Goal: Transaction & Acquisition: Purchase product/service

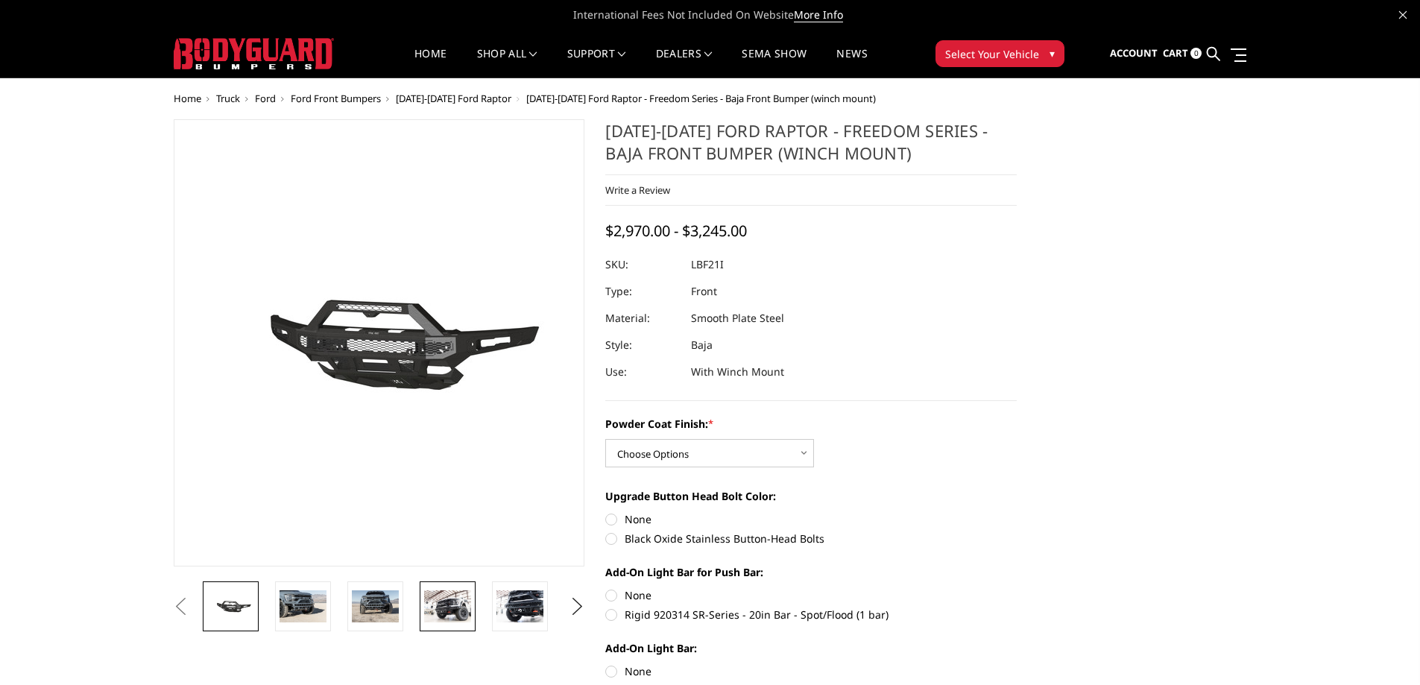
click at [457, 616] on img at bounding box center [447, 605] width 47 height 31
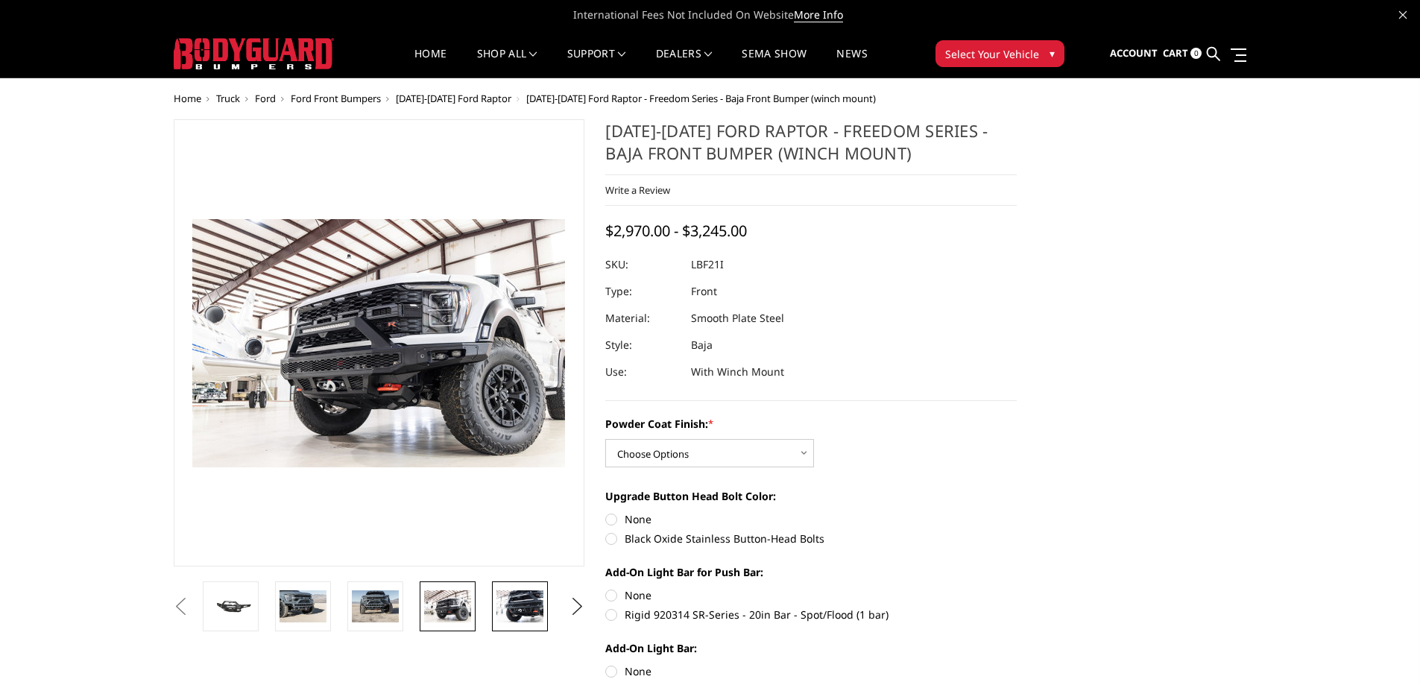
click at [520, 614] on img at bounding box center [519, 605] width 47 height 31
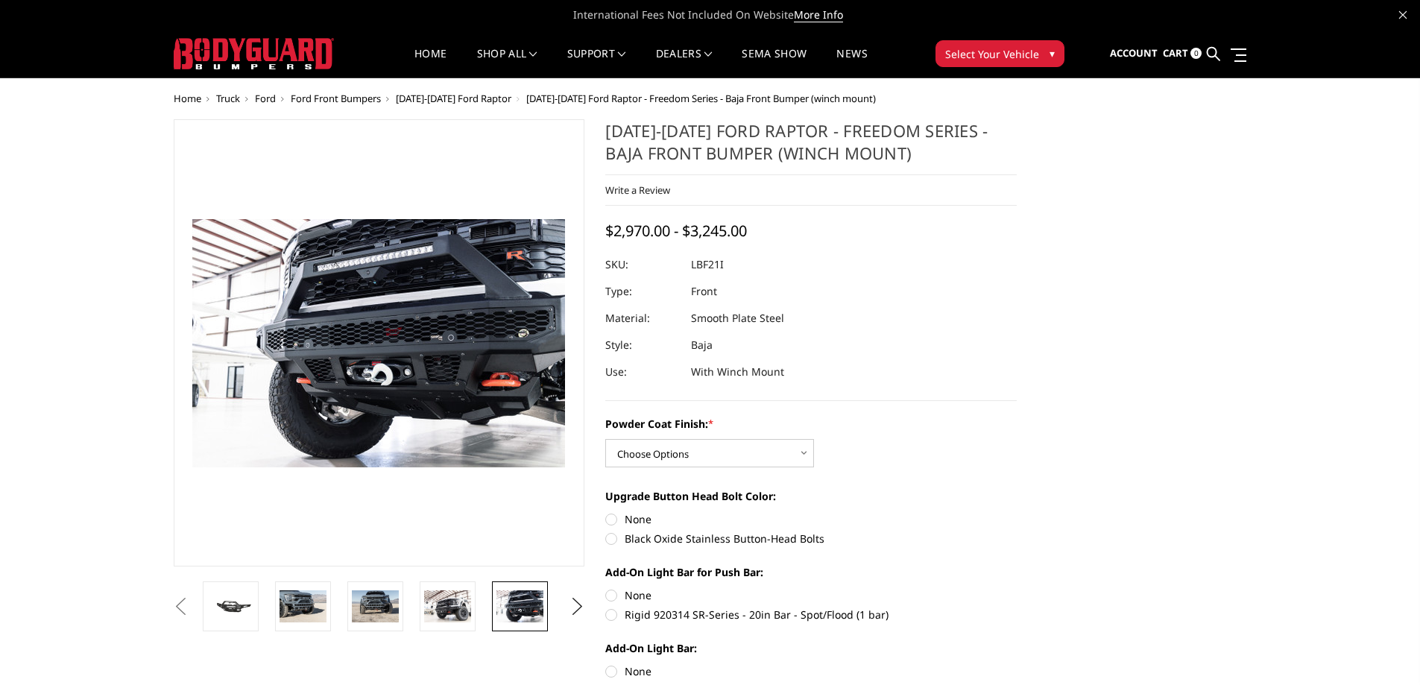
click at [787, 430] on label "Powder Coat Finish: *" at bounding box center [810, 424] width 411 height 16
click at [787, 439] on select "Choose Options Bare Metal Texture Black Powder Coat" at bounding box center [709, 453] width 209 height 28
click at [787, 446] on select "Choose Options Bare Metal Texture Black Powder Coat" at bounding box center [709, 453] width 209 height 28
select select "2766"
click at [605, 439] on select "Choose Options Bare Metal Texture Black Powder Coat" at bounding box center [709, 453] width 209 height 28
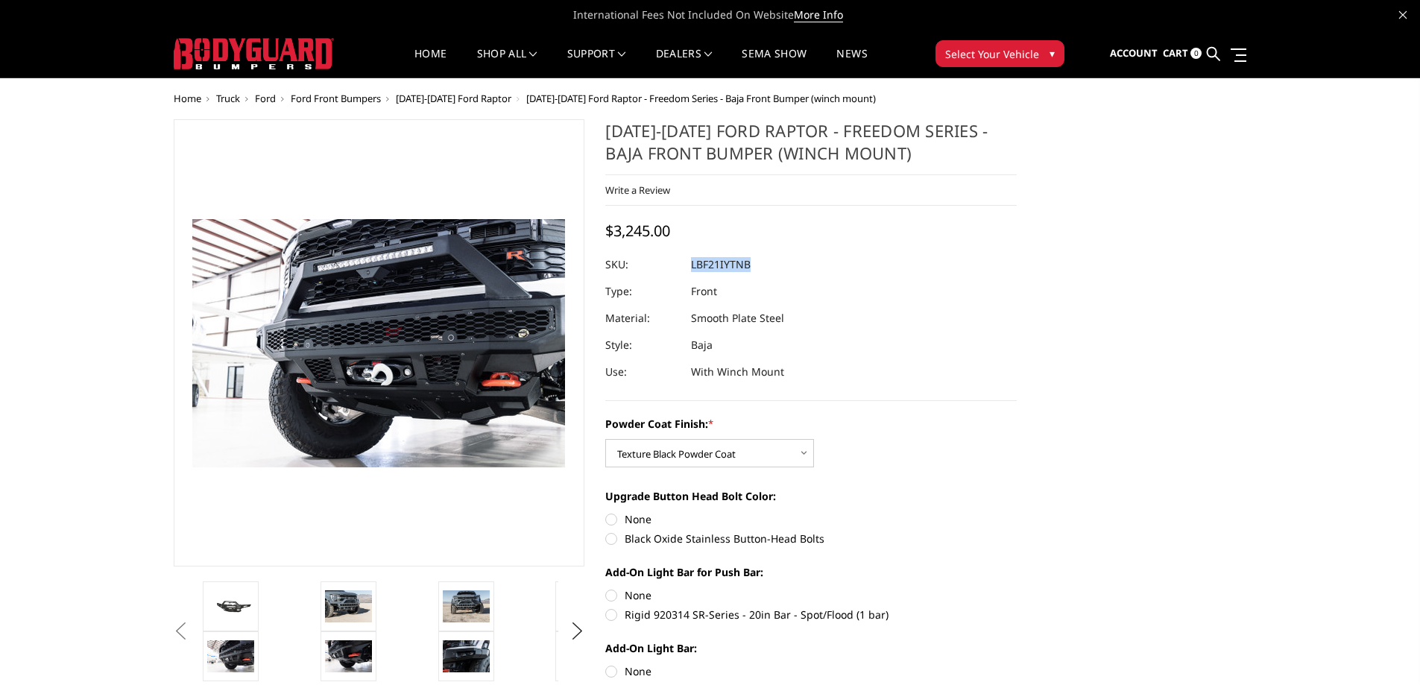
drag, startPoint x: 757, startPoint y: 268, endPoint x: 692, endPoint y: 270, distance: 64.1
click at [692, 270] on dl "SKU: LBF21IYTNB UPC: Type: Front Material: Smooth Plate Steel Style: Baja Use: …" at bounding box center [810, 318] width 411 height 134
copy dl "LBF21IYTNB UPC:"
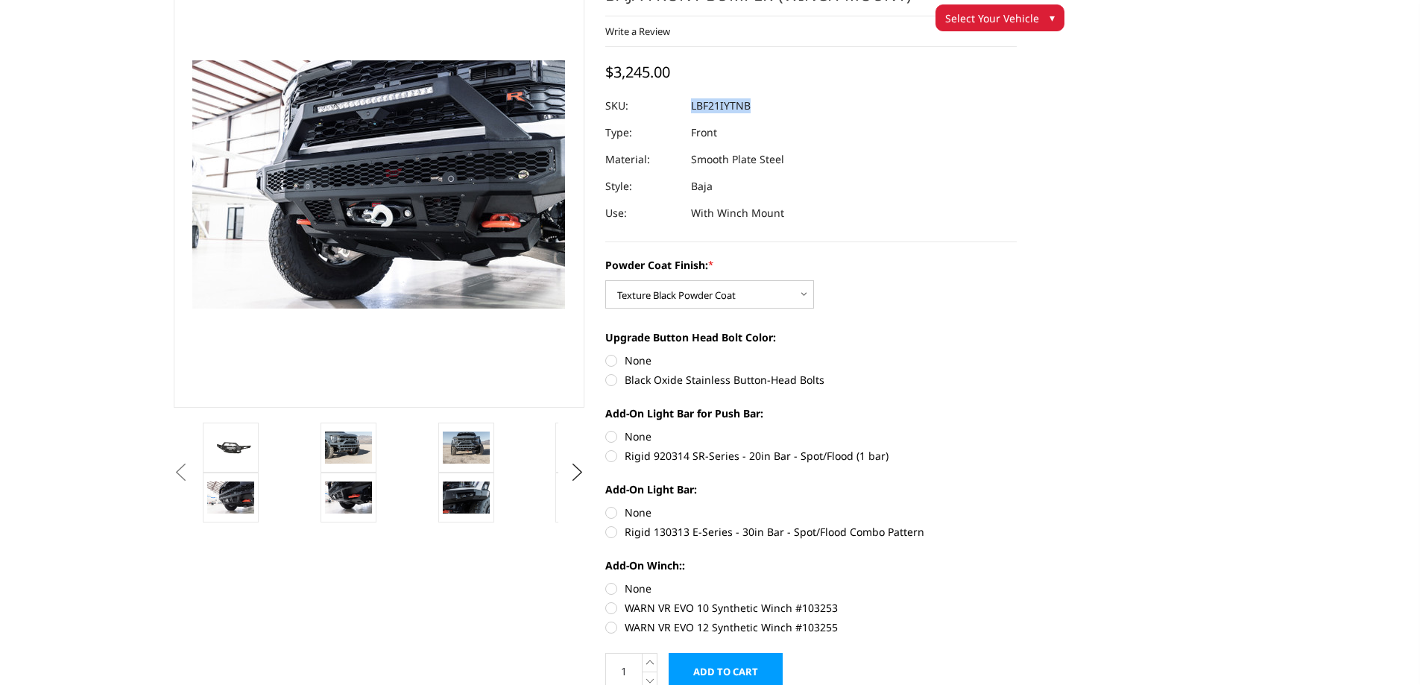
scroll to position [149, 0]
